Goal: Task Accomplishment & Management: Manage account settings

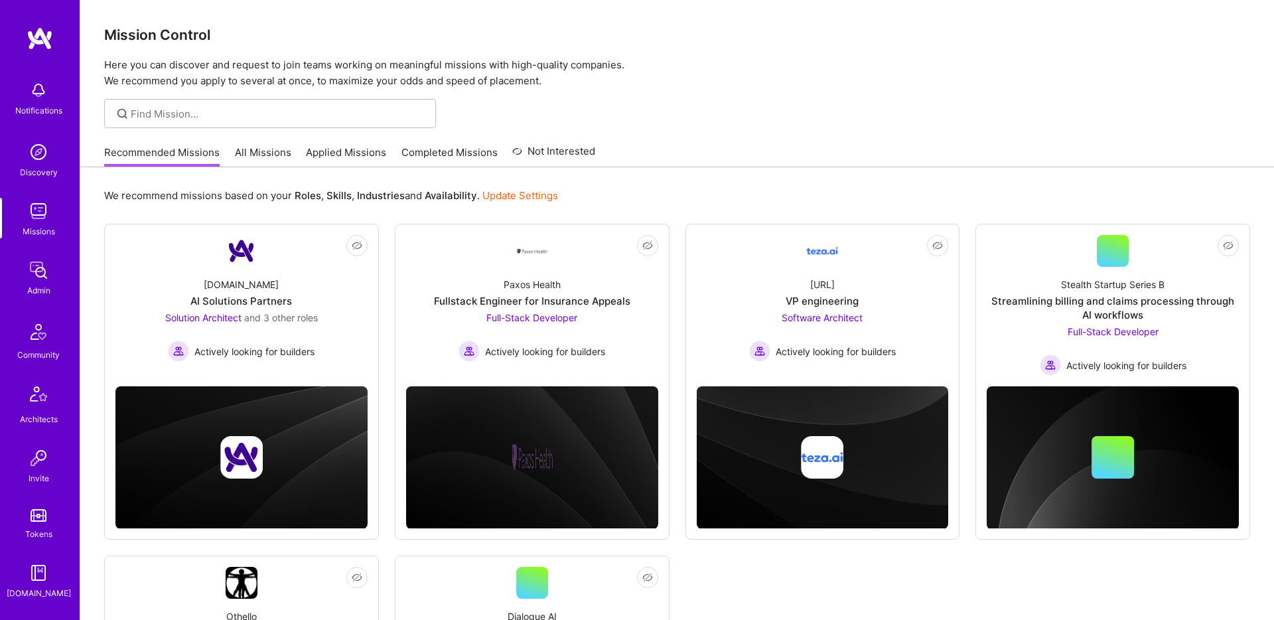
click at [243, 148] on link "All Missions" at bounding box center [263, 156] width 56 height 22
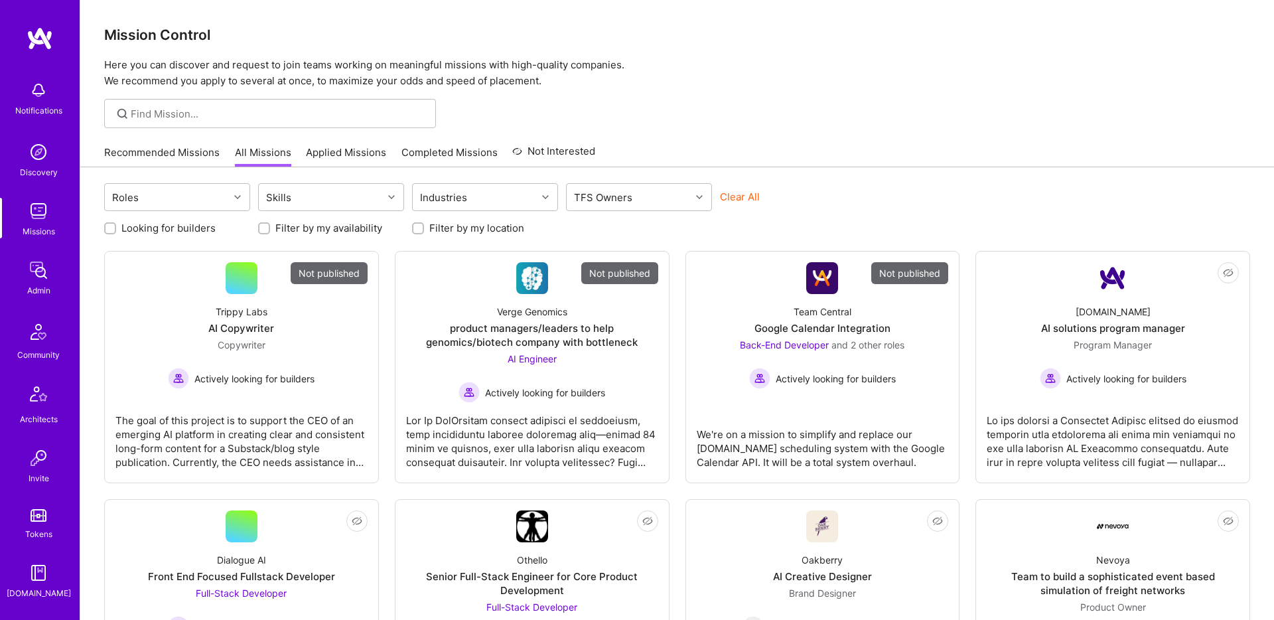
scroll to position [227, 0]
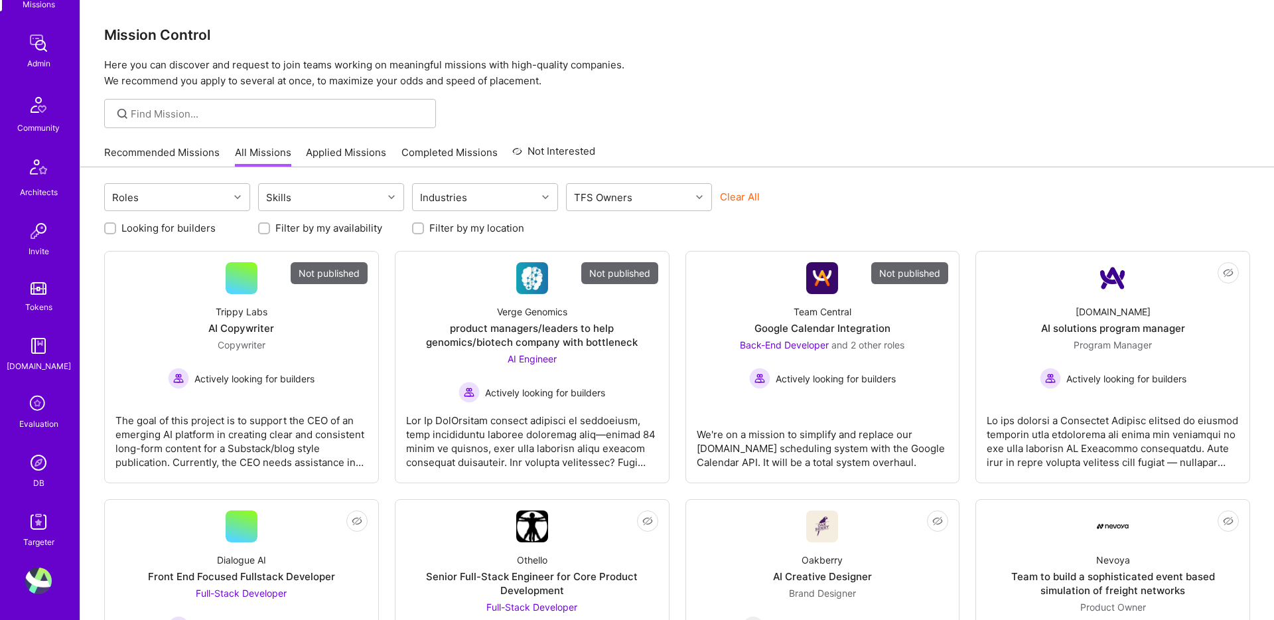
click at [41, 580] on img at bounding box center [38, 580] width 27 height 27
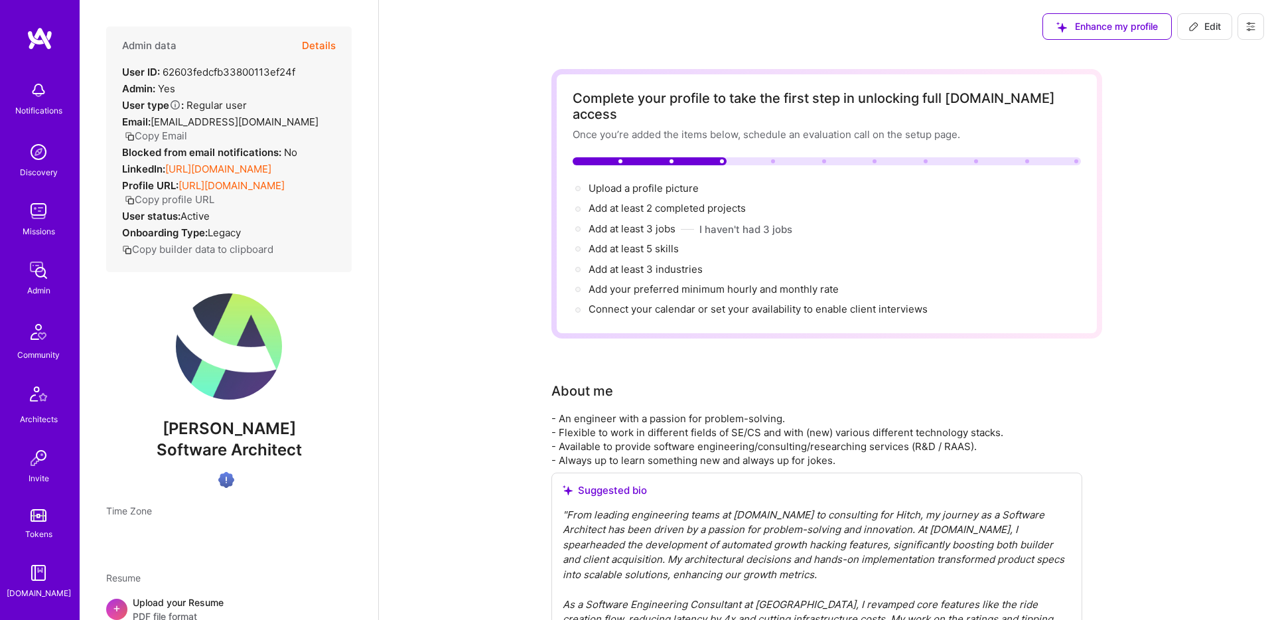
click at [52, 207] on link "Missions" at bounding box center [38, 218] width 82 height 40
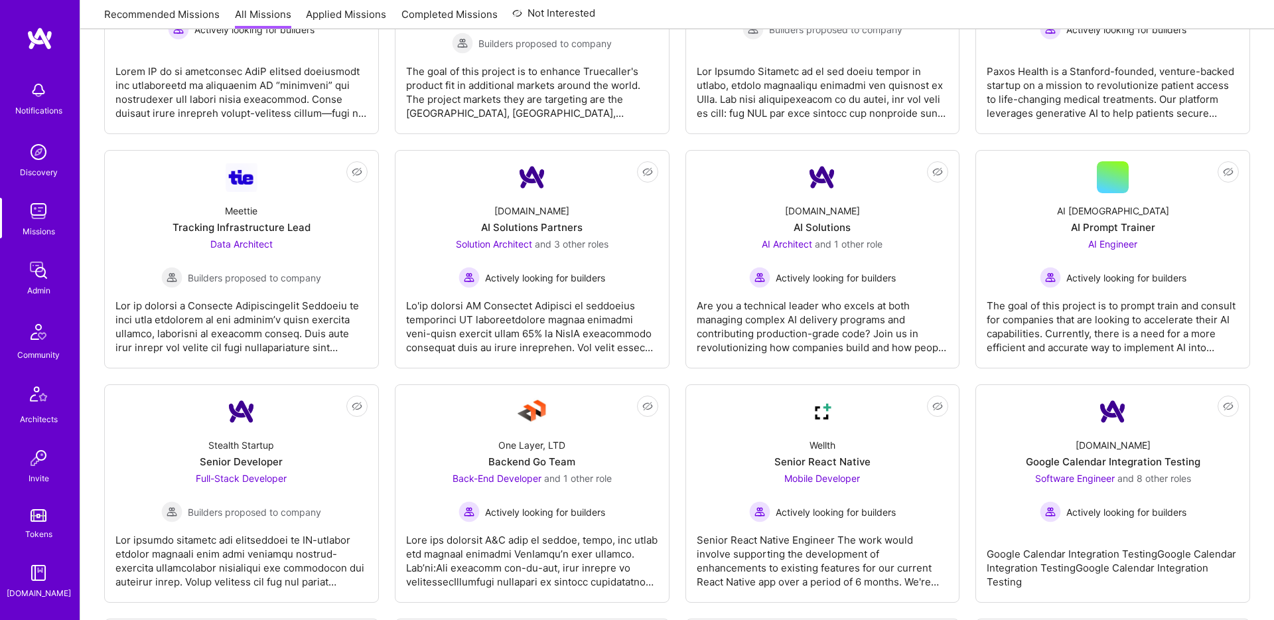
scroll to position [2553, 0]
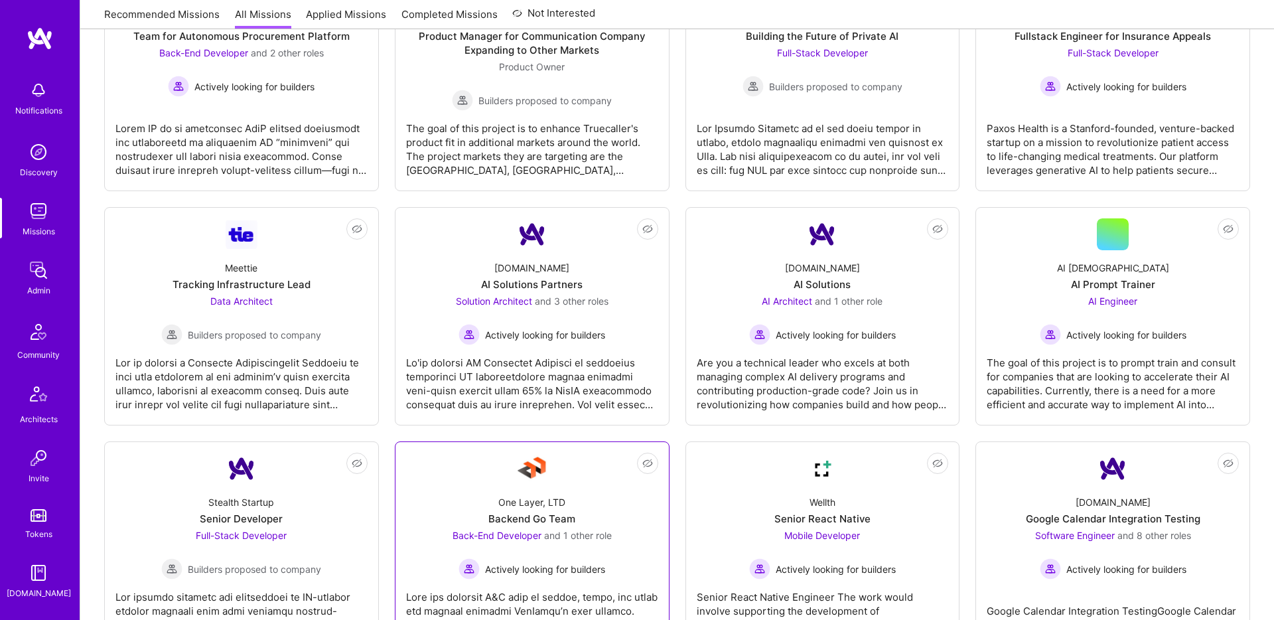
click at [604, 492] on div "One Layer, LTD Backend Go Team Back-End Developer and 1 other role Actively loo…" at bounding box center [532, 531] width 252 height 95
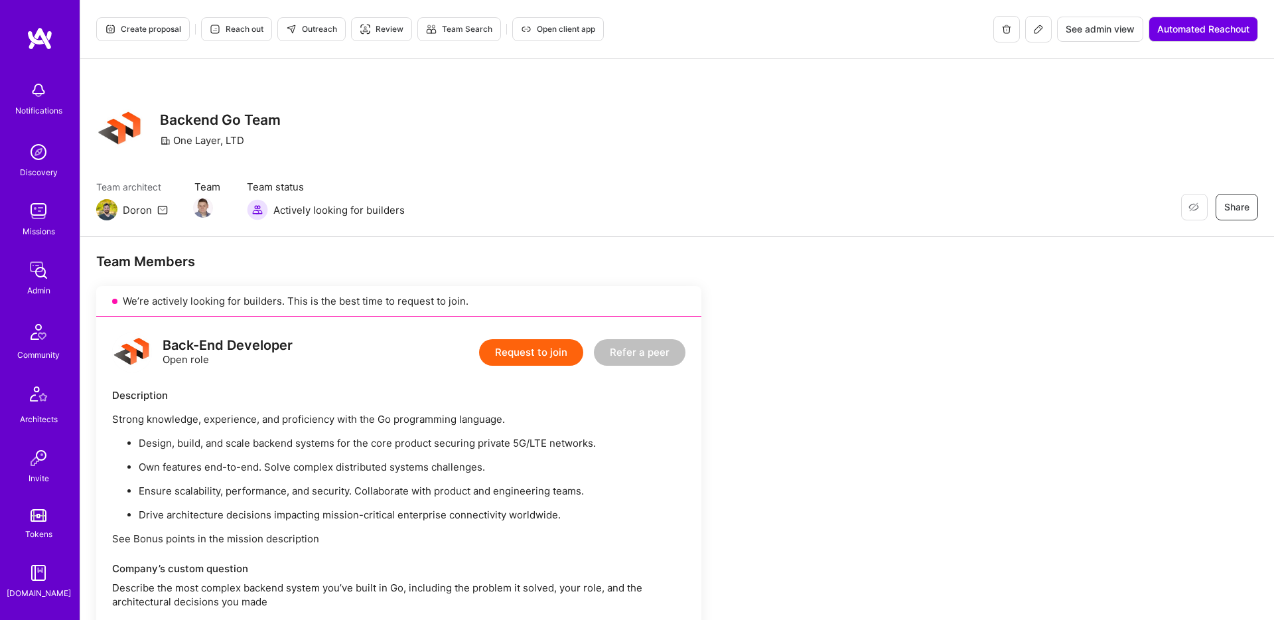
click at [1103, 34] on span "See admin view" at bounding box center [1099, 29] width 69 height 13
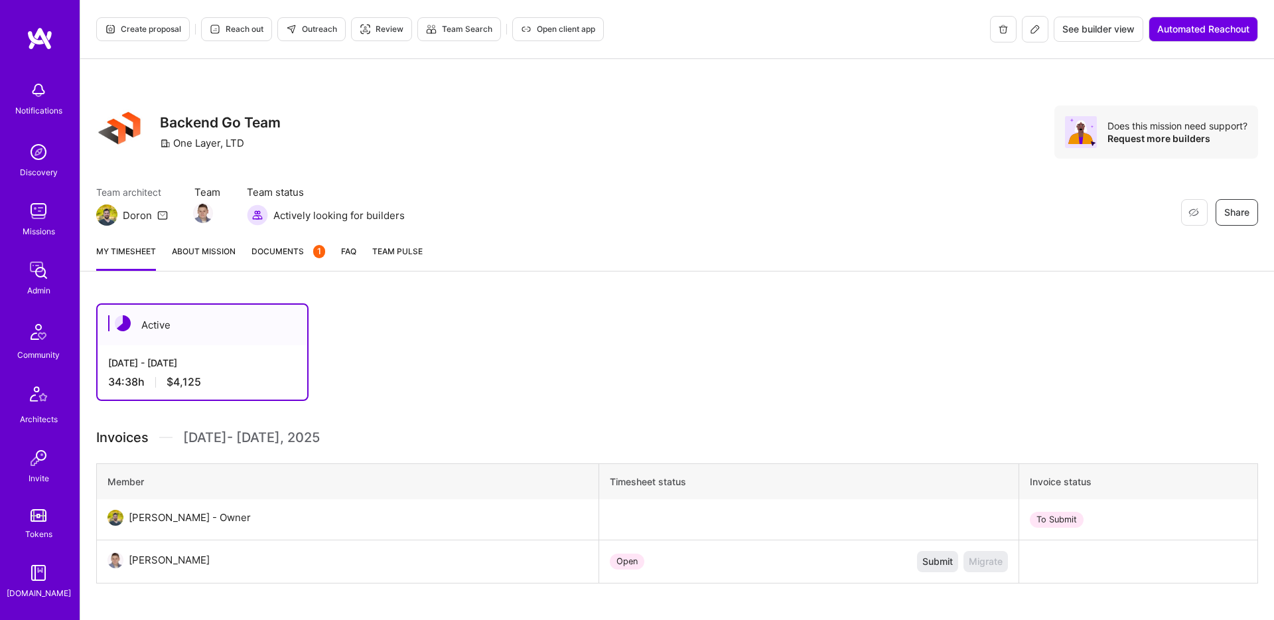
click at [1036, 31] on icon at bounding box center [1035, 29] width 11 height 11
click at [1030, 25] on icon at bounding box center [1035, 29] width 11 height 11
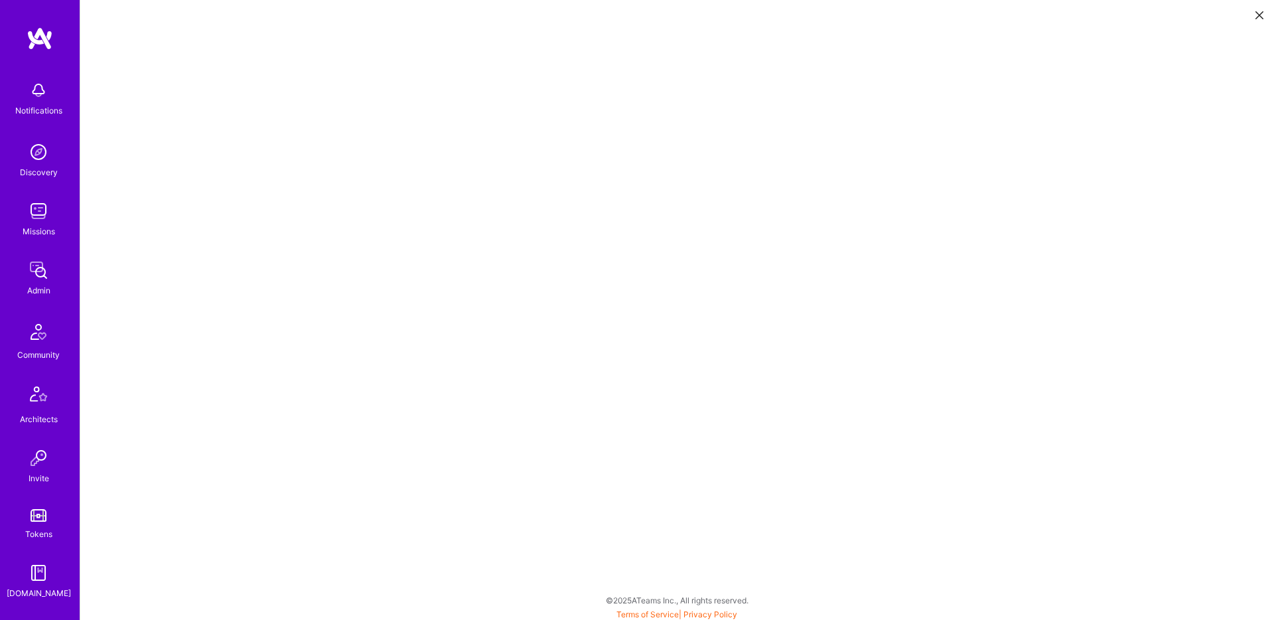
scroll to position [3, 0]
